Goal: Find specific page/section: Find specific page/section

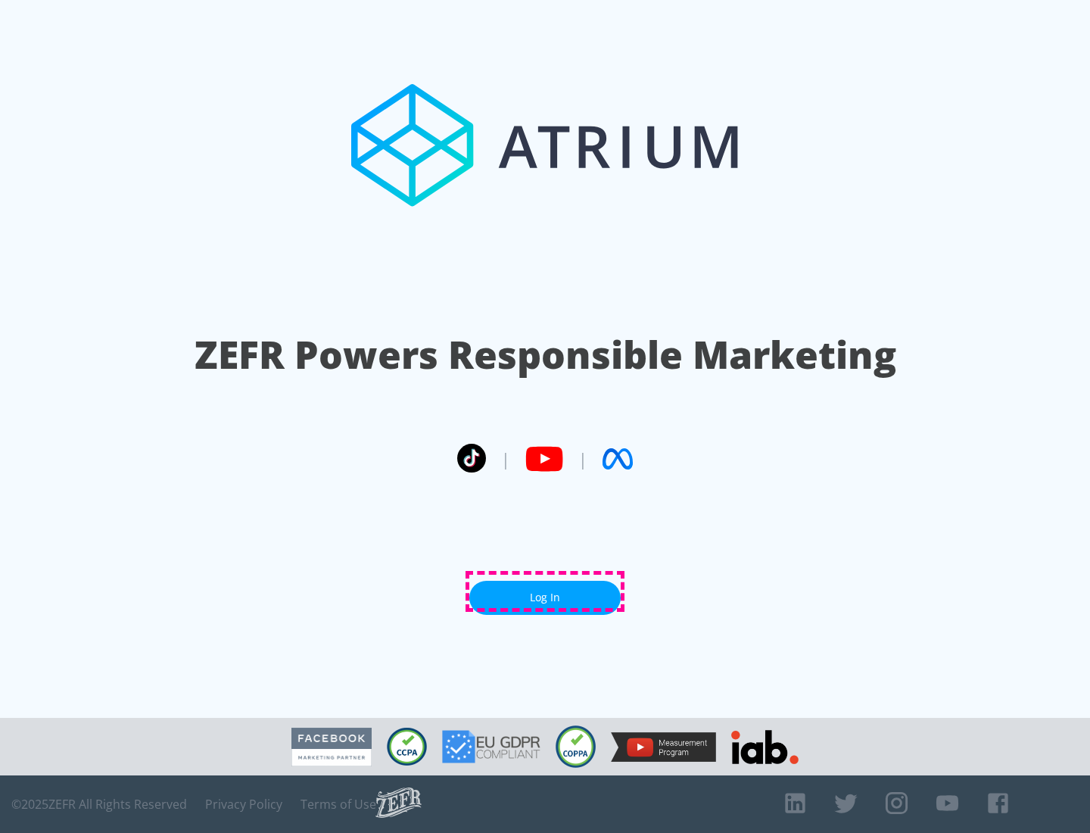
click at [545, 591] on link "Log In" at bounding box center [544, 598] width 151 height 34
